Goal: Task Accomplishment & Management: Use online tool/utility

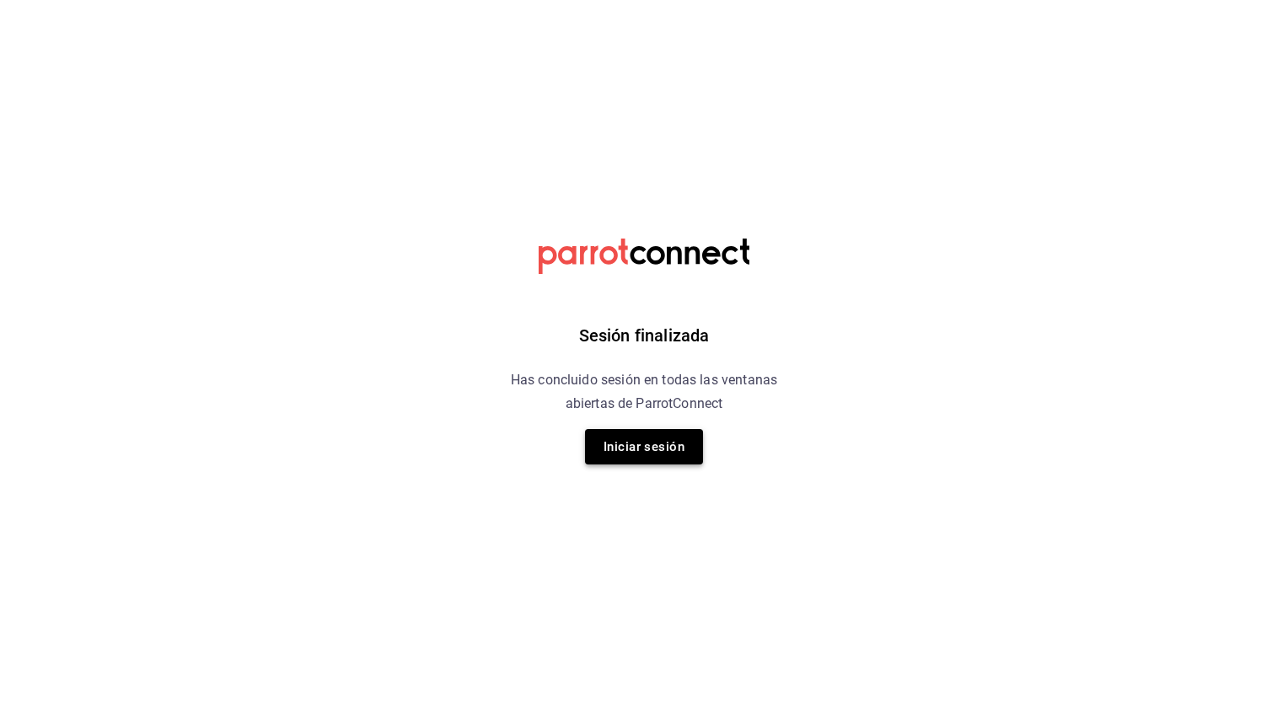
click at [655, 440] on button "Iniciar sesión" at bounding box center [644, 446] width 118 height 35
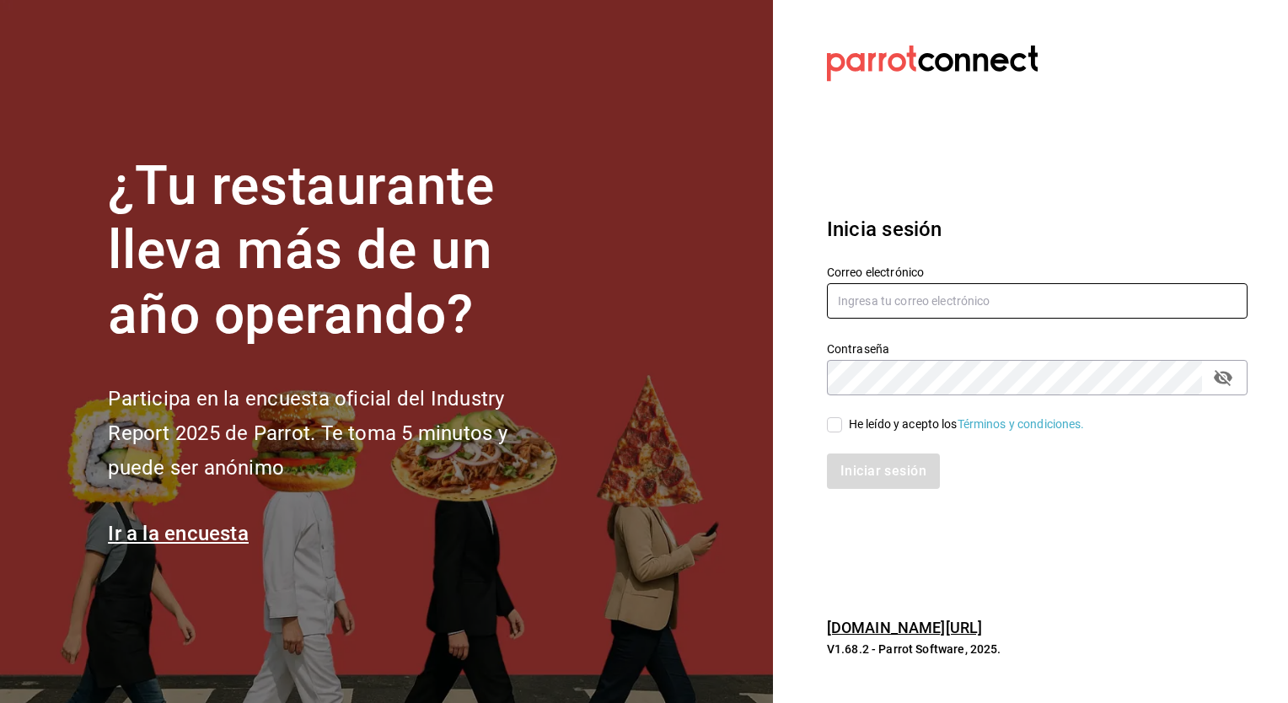
type input "christian.prado@grupocosteno.com"
click at [836, 429] on input "He leído y acepto los Términos y condiciones." at bounding box center [834, 424] width 15 height 15
checkbox input "true"
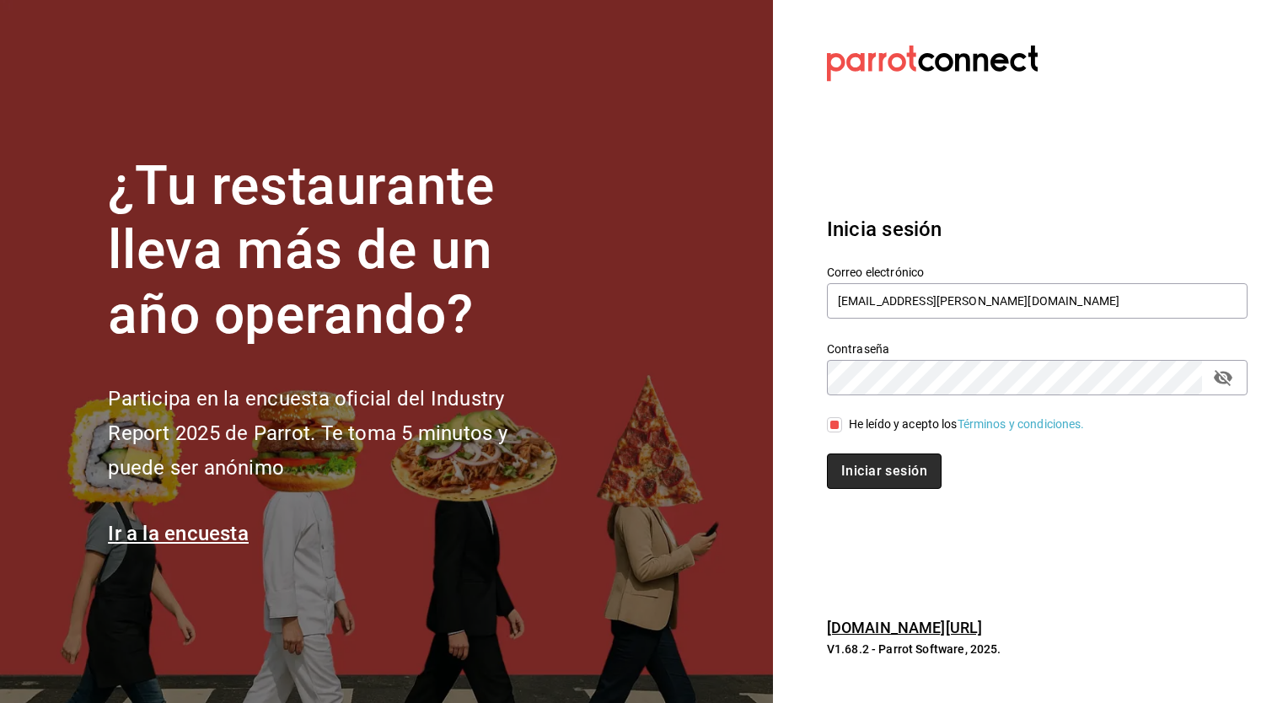
click at [870, 474] on button "Iniciar sesión" at bounding box center [884, 471] width 115 height 35
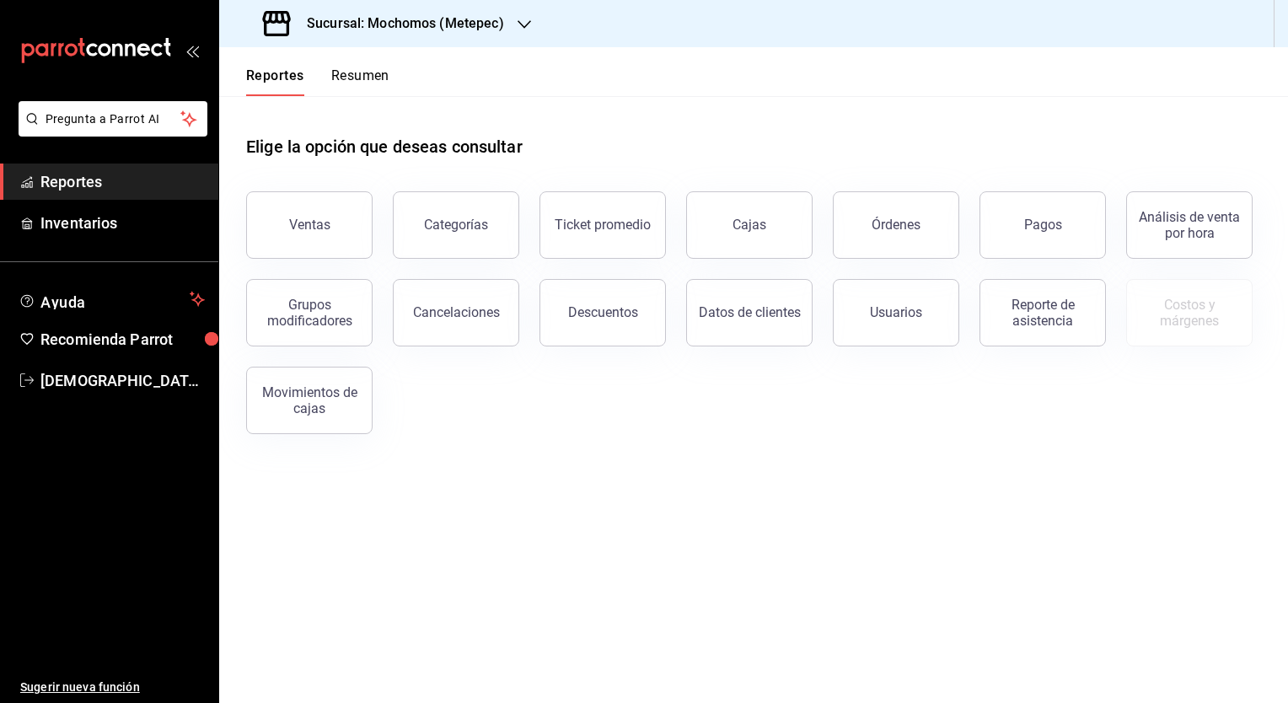
click at [396, 16] on h3 "Sucursal: Mochomos (Metepec)" at bounding box center [398, 23] width 211 height 20
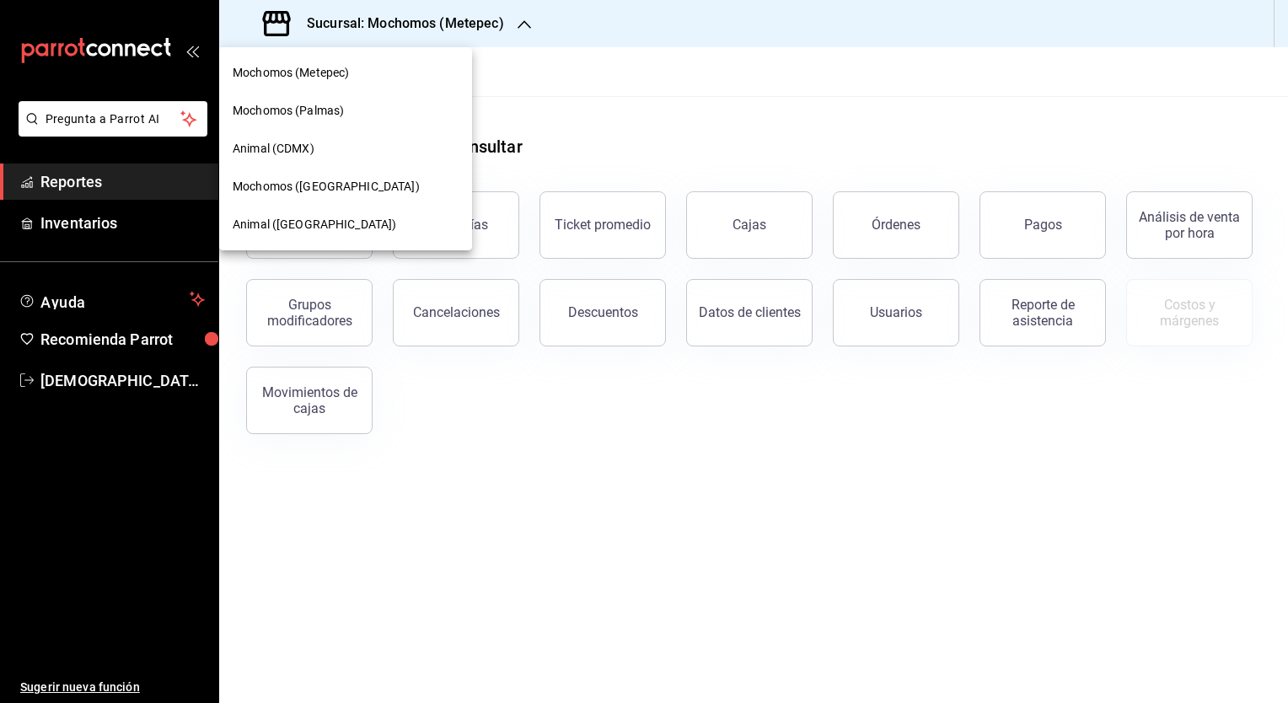
drag, startPoint x: 305, startPoint y: 113, endPoint x: 309, endPoint y: 185, distance: 72.6
click at [309, 185] on nav "Mochomos (Metepec) Mochomos (Palmas) Animal (CDMX) Mochomos (Puebla) Animal (Pu…" at bounding box center [345, 148] width 253 height 203
drag, startPoint x: 309, startPoint y: 185, endPoint x: 287, endPoint y: 185, distance: 21.9
click at [287, 185] on span "Mochomos (Puebla)" at bounding box center [326, 187] width 187 height 18
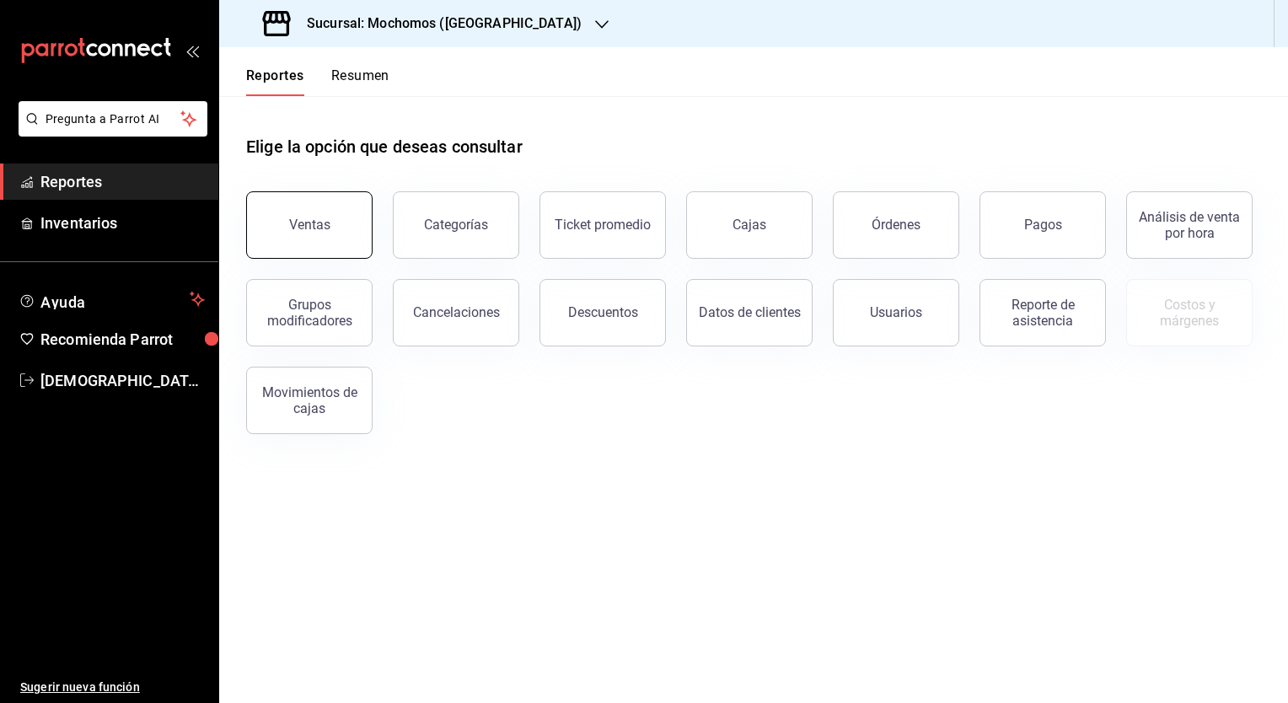
click at [307, 228] on div "Ventas" at bounding box center [309, 225] width 41 height 16
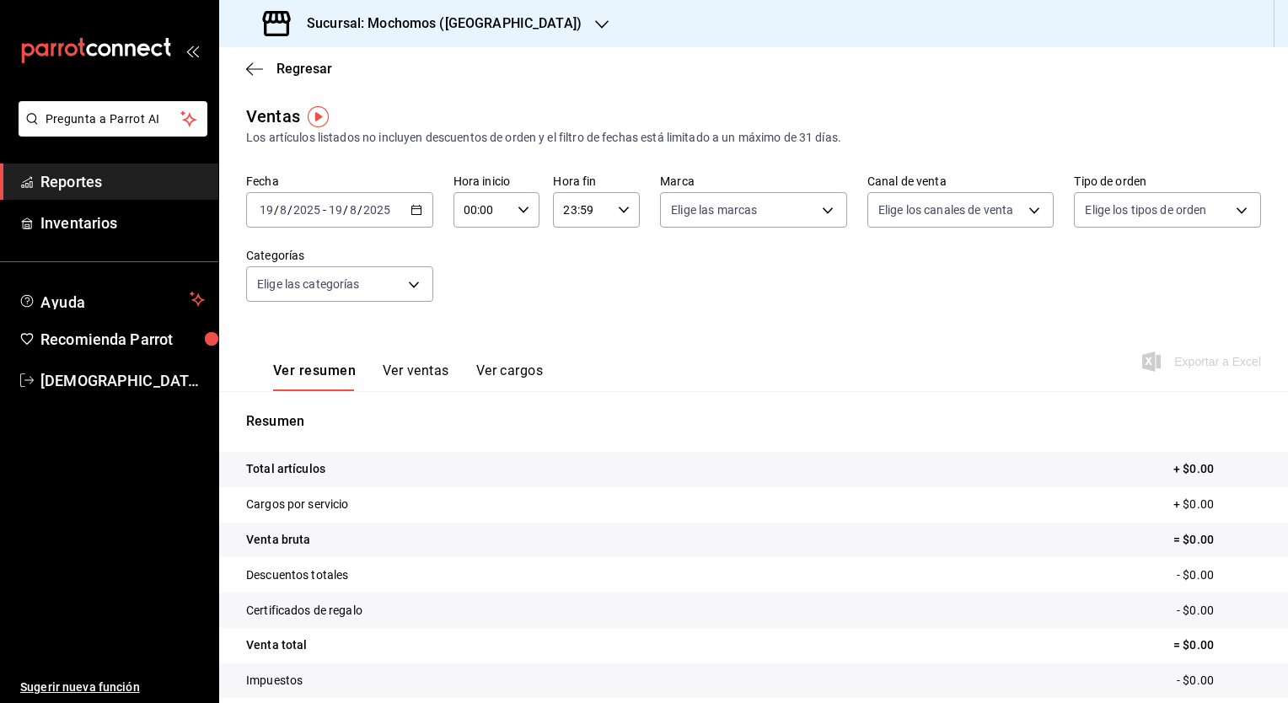
click at [411, 207] on \(Stroke\) "button" at bounding box center [416, 210] width 10 height 9
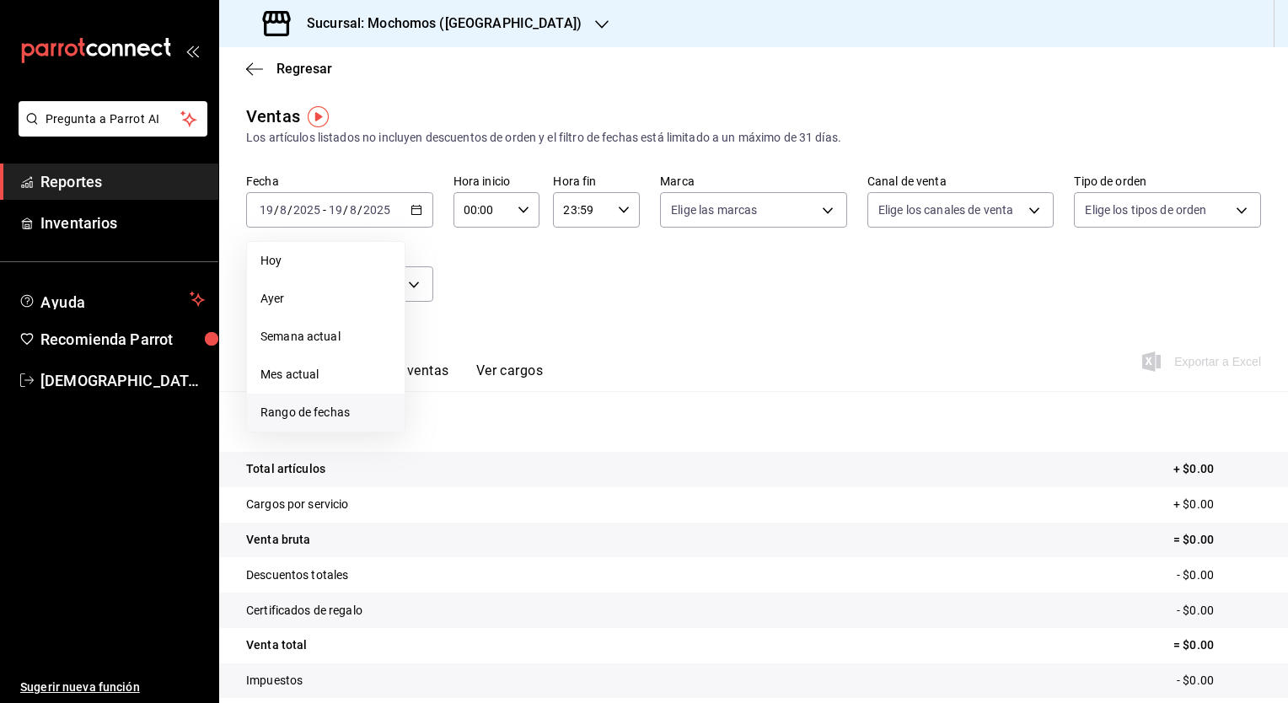
click at [310, 411] on span "Rango de fechas" at bounding box center [326, 413] width 131 height 18
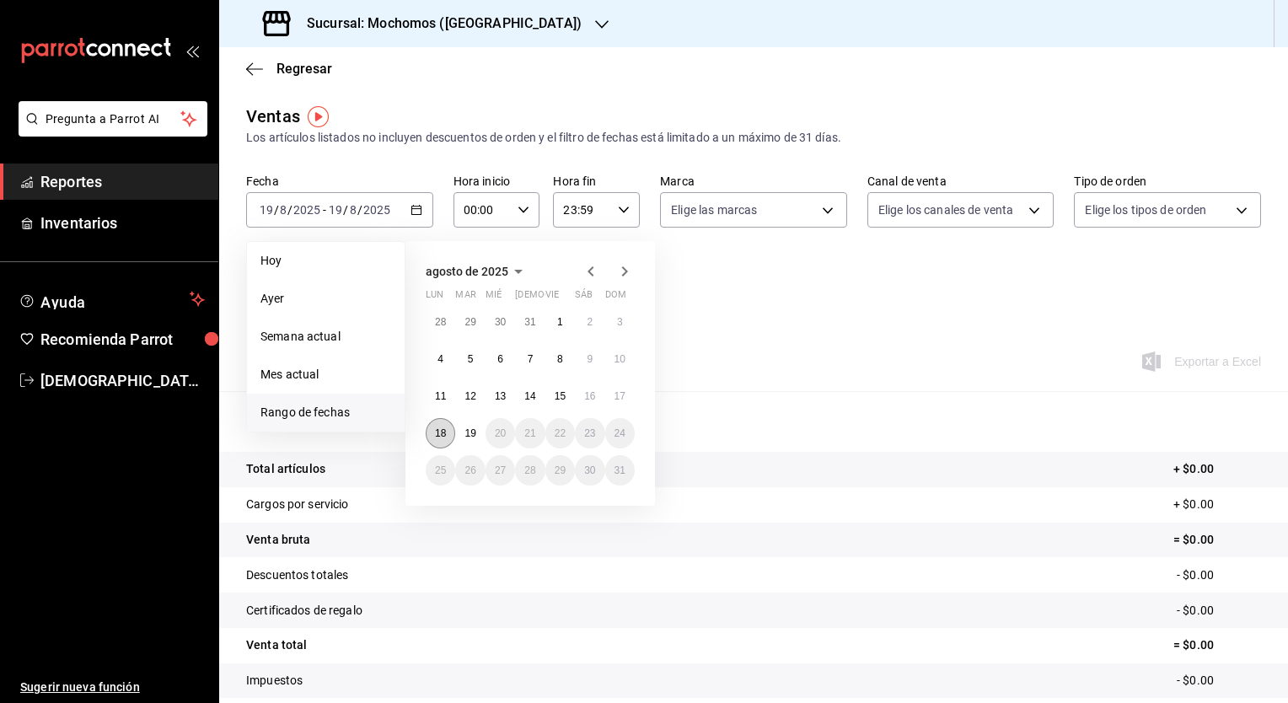
click at [449, 433] on button "18" at bounding box center [441, 433] width 30 height 30
click at [470, 427] on abbr "19" at bounding box center [470, 433] width 11 height 12
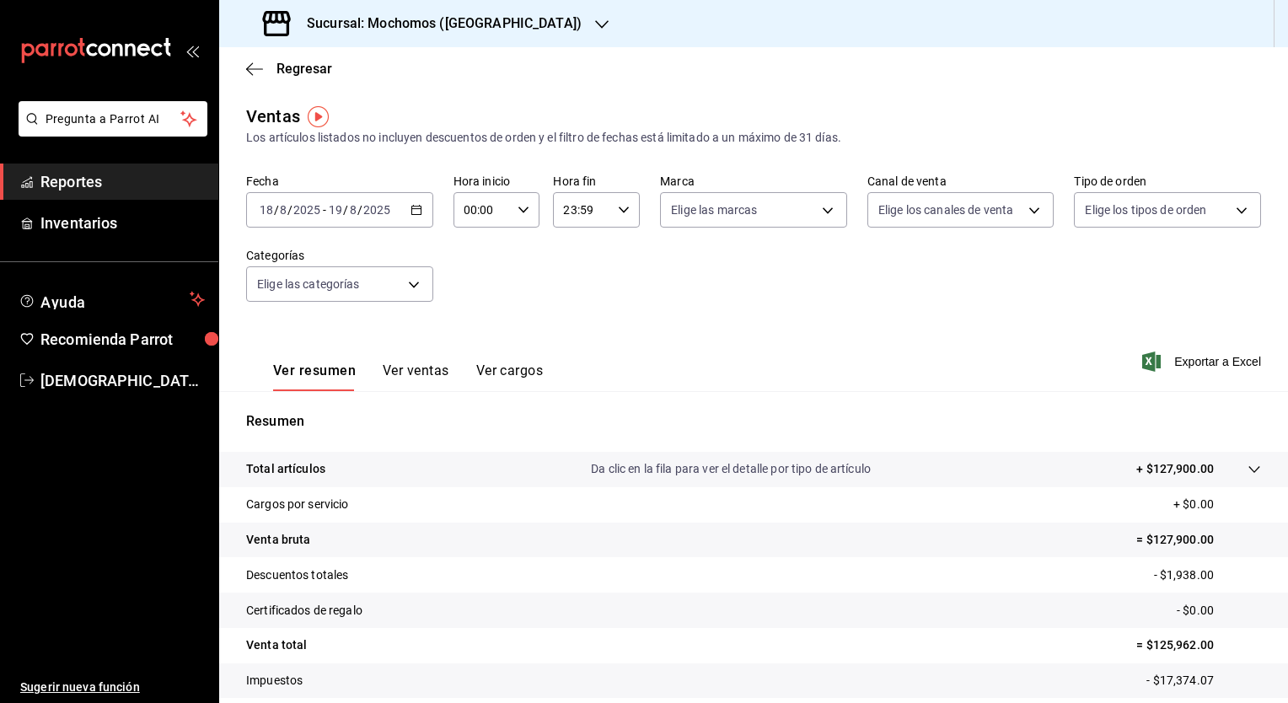
click at [479, 202] on input "00:00" at bounding box center [483, 210] width 58 height 34
click at [470, 316] on span "05" at bounding box center [473, 310] width 16 height 13
type input "05:00"
click at [572, 292] on div at bounding box center [644, 351] width 1288 height 703
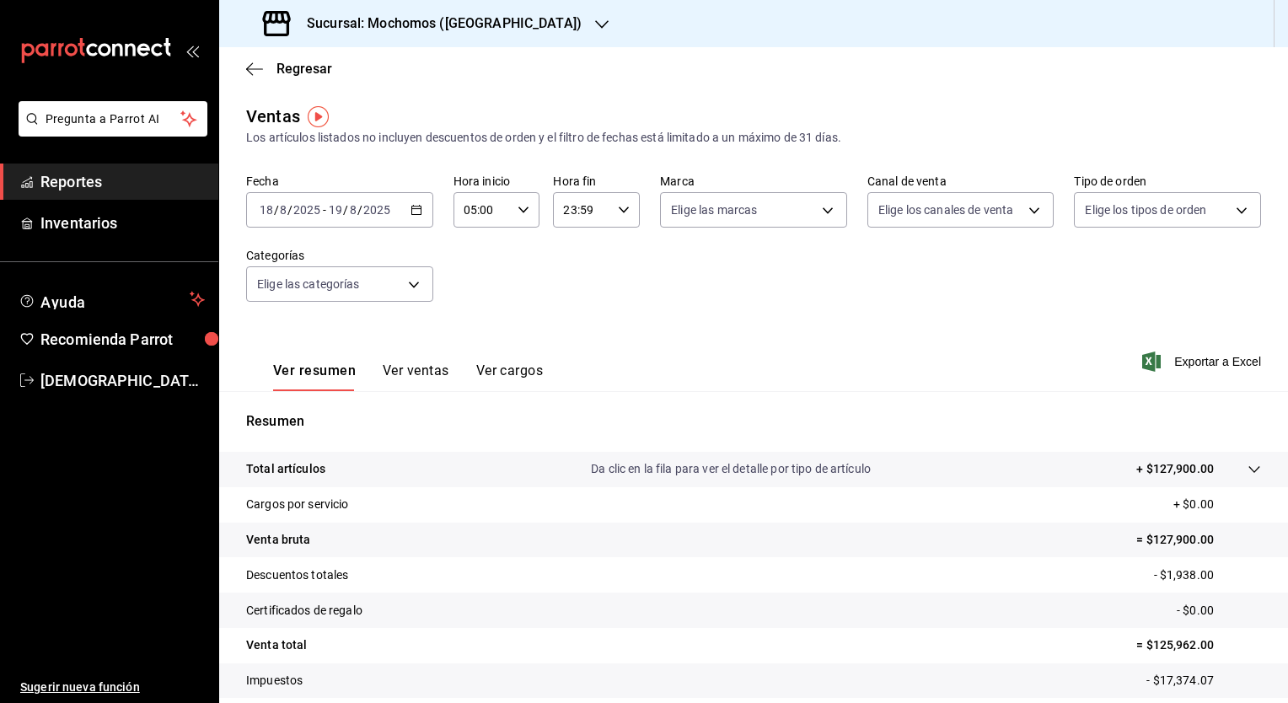
click at [575, 207] on input "23:59" at bounding box center [582, 210] width 58 height 34
click at [567, 265] on span "04" at bounding box center [571, 261] width 16 height 13
type input "04:59"
click at [799, 271] on div at bounding box center [644, 351] width 1288 height 703
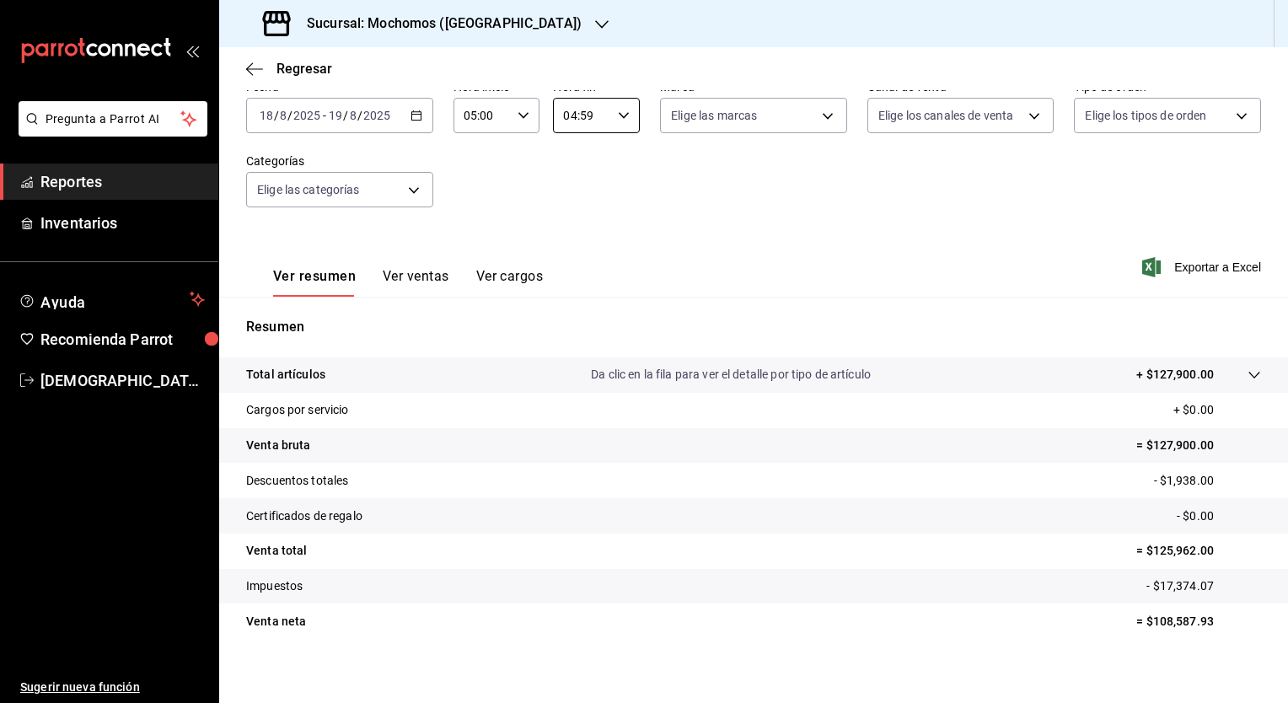
scroll to position [105, 0]
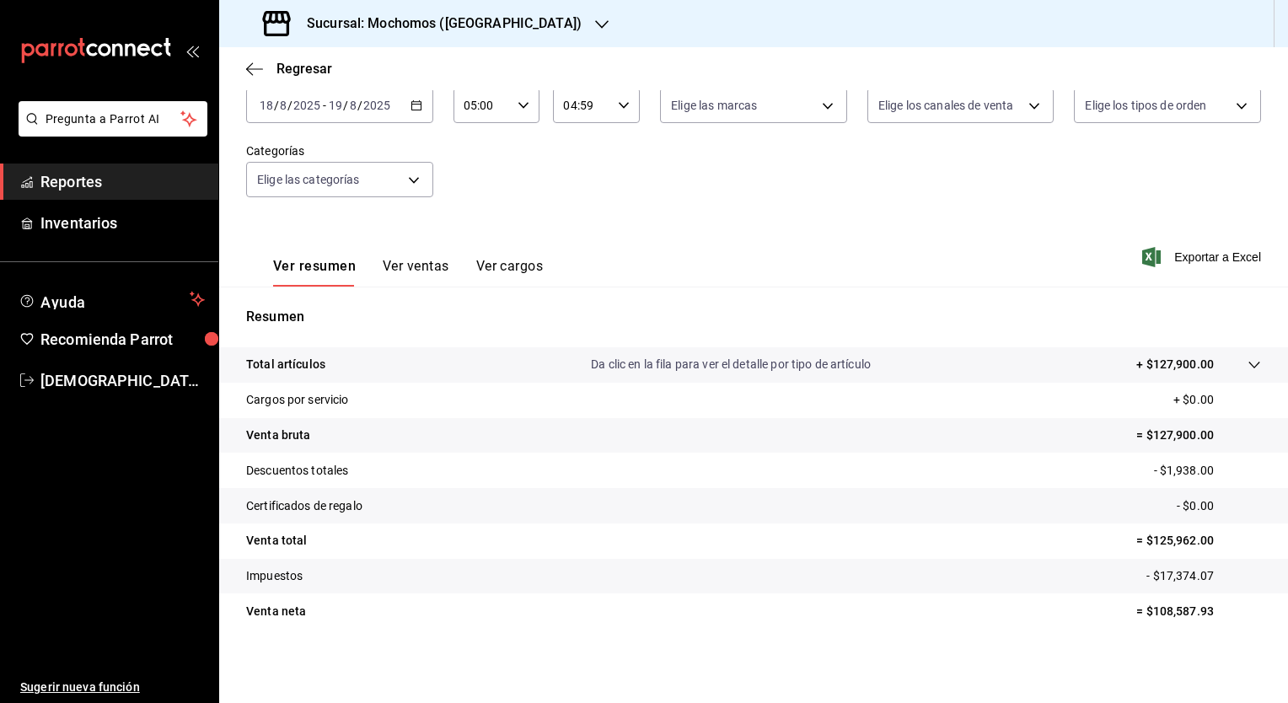
click at [416, 270] on button "Ver ventas" at bounding box center [416, 272] width 67 height 29
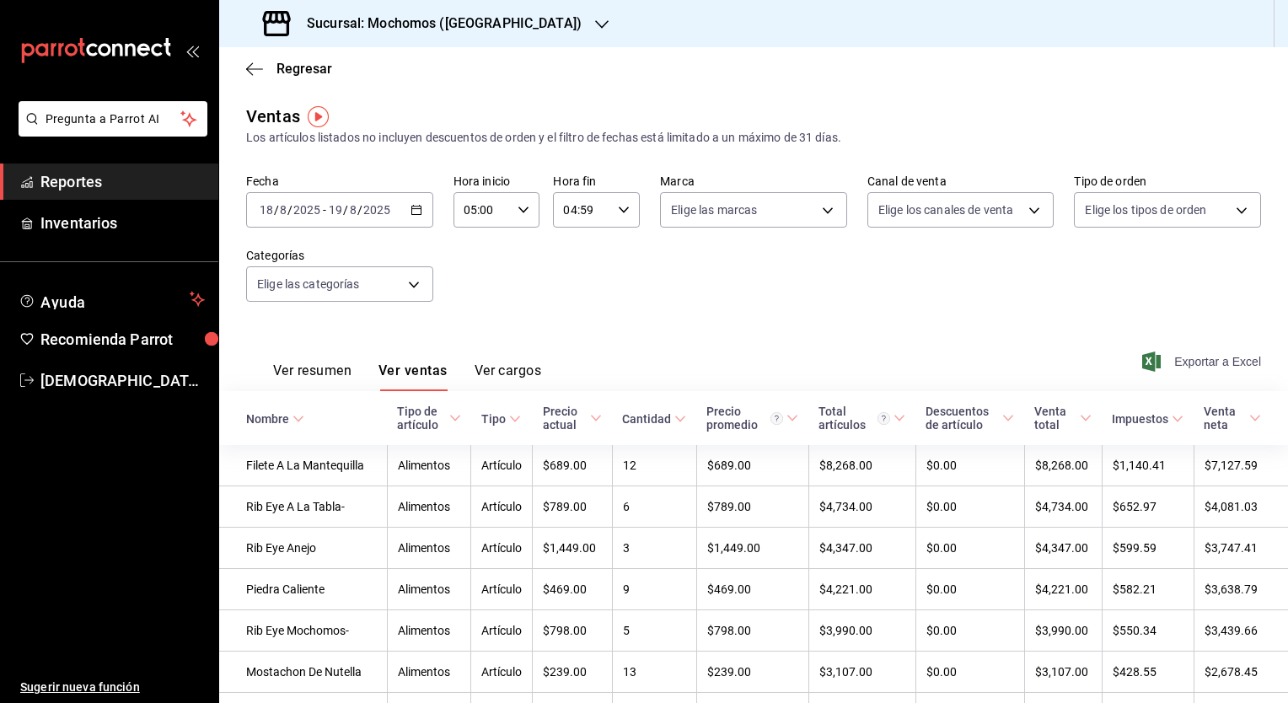
click at [1205, 357] on span "Exportar a Excel" at bounding box center [1204, 362] width 116 height 20
click at [334, 24] on h3 "Sucursal: Mochomos (Puebla)" at bounding box center [437, 23] width 288 height 20
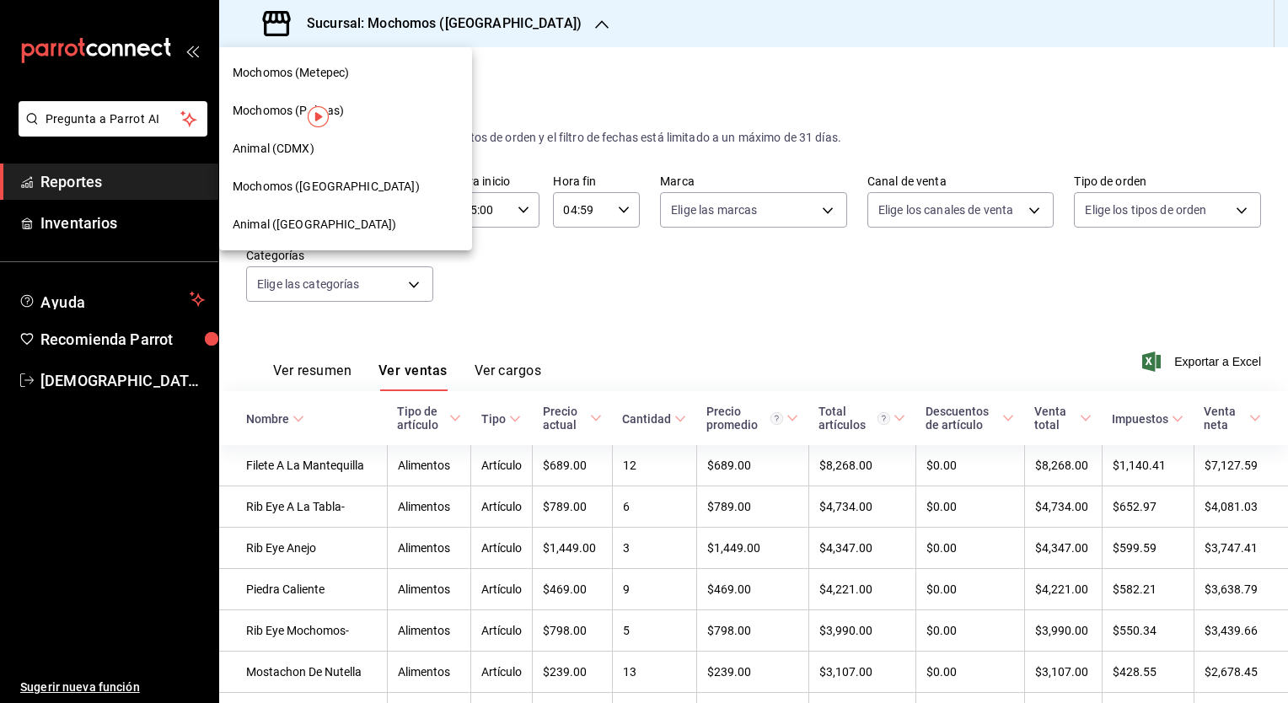
click at [293, 221] on span "Animal (Puebla)" at bounding box center [315, 225] width 164 height 18
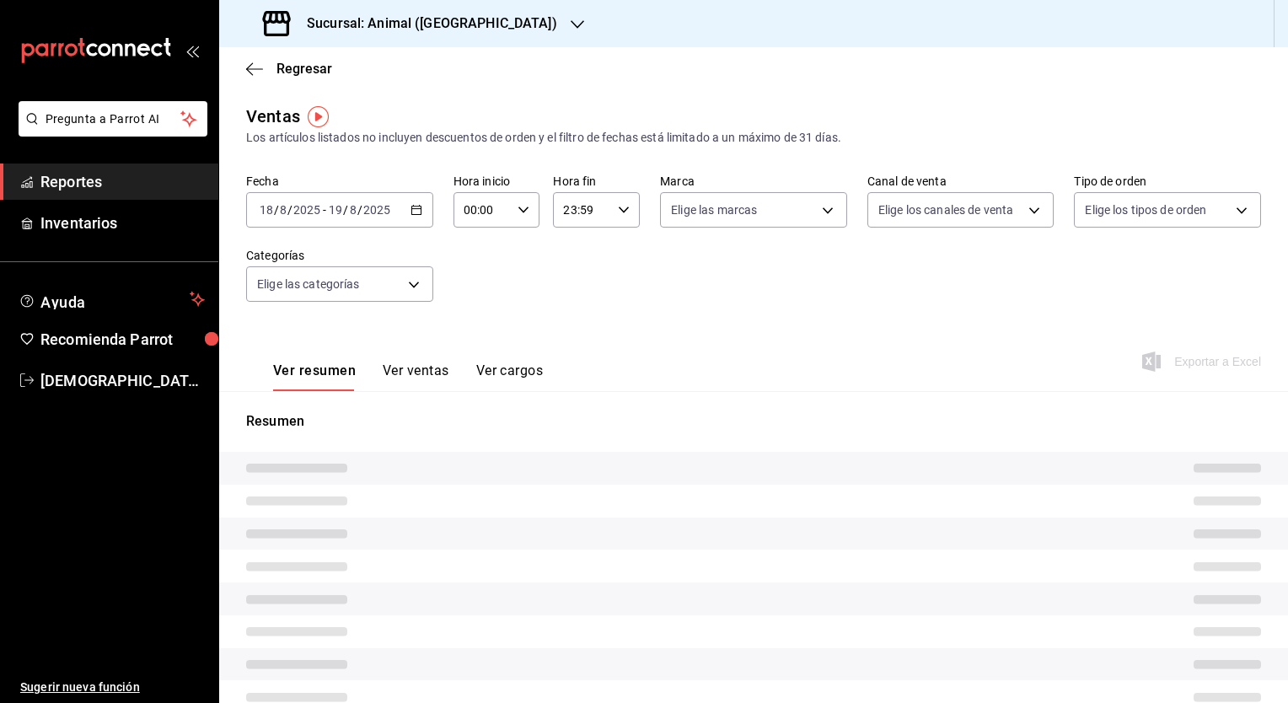
type input "05:00"
type input "04:59"
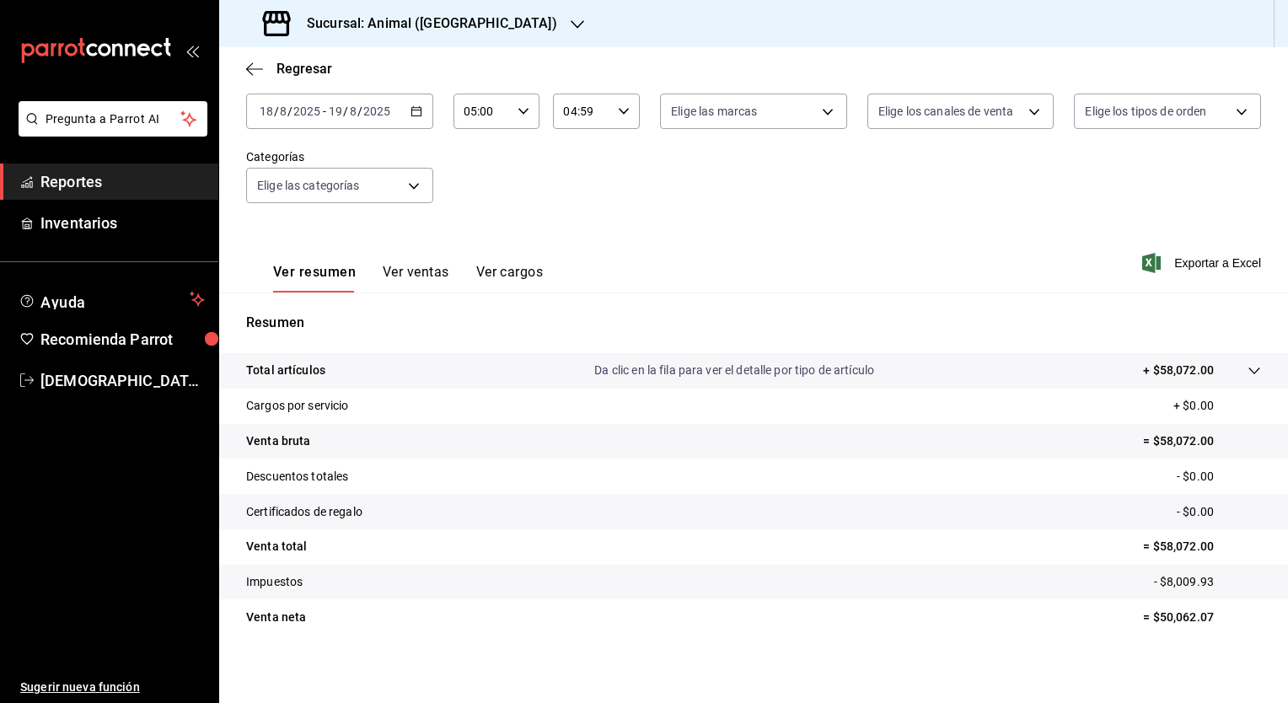
scroll to position [105, 0]
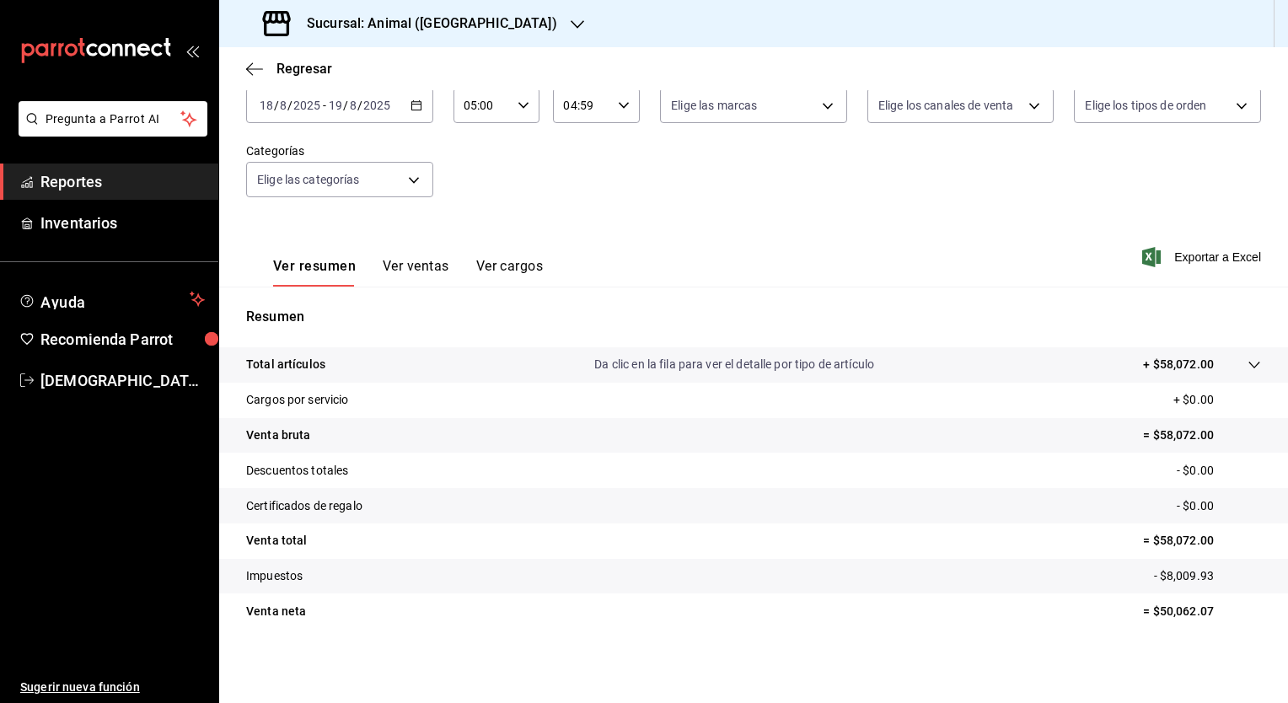
click at [416, 259] on button "Ver ventas" at bounding box center [416, 272] width 67 height 29
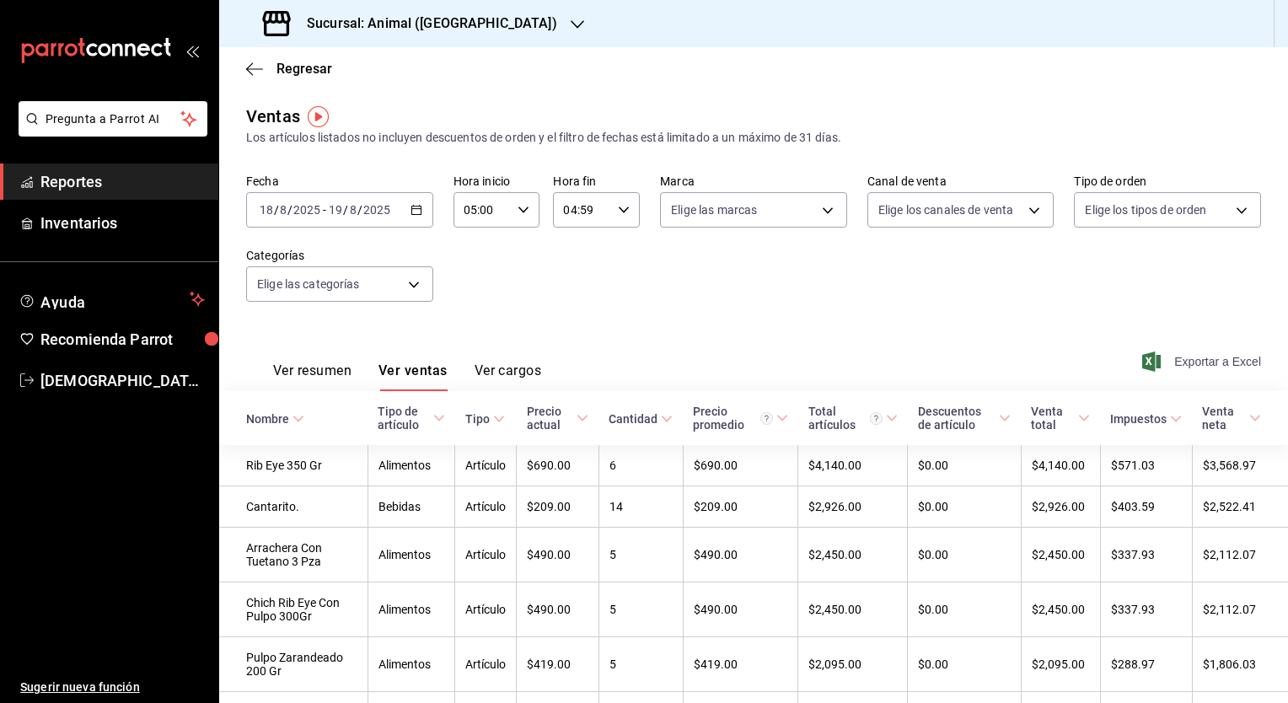
click at [1195, 358] on span "Exportar a Excel" at bounding box center [1204, 362] width 116 height 20
